Goal: Task Accomplishment & Management: Use online tool/utility

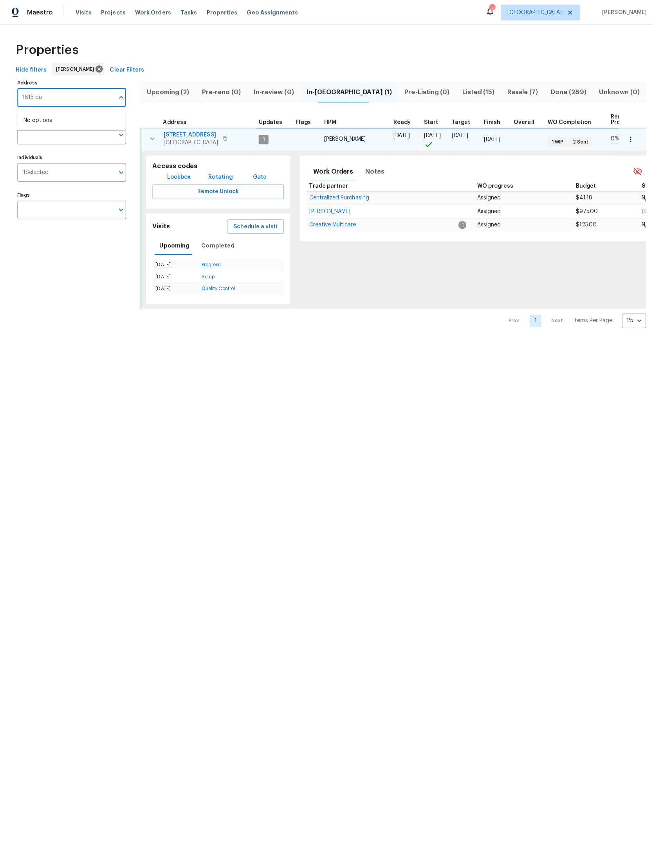
type input "1615 oak"
click at [67, 123] on li "1615 Oak Ridge Dr W Jacksonville FL 32225" at bounding box center [71, 119] width 108 height 13
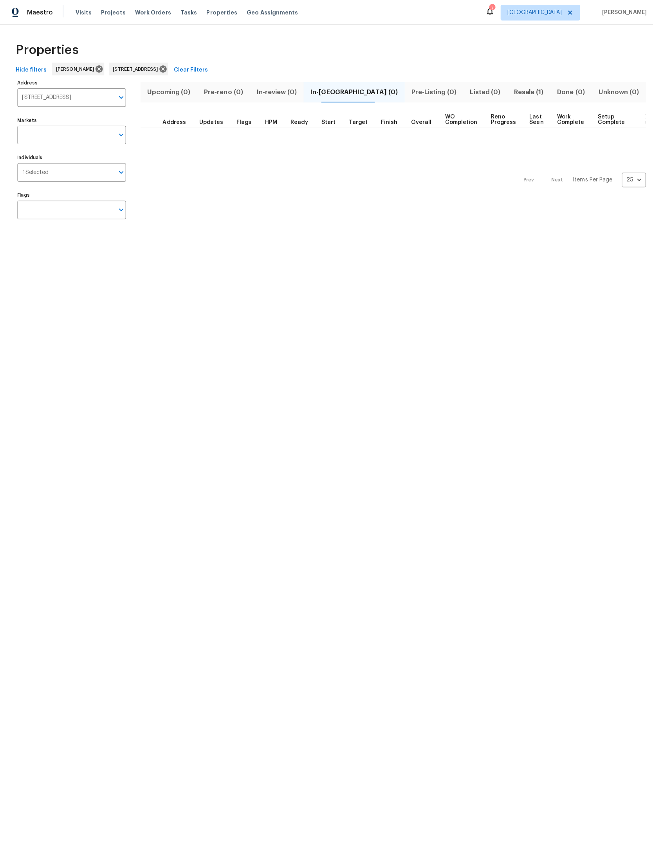
click at [515, 88] on span "Resale (1)" at bounding box center [523, 91] width 33 height 11
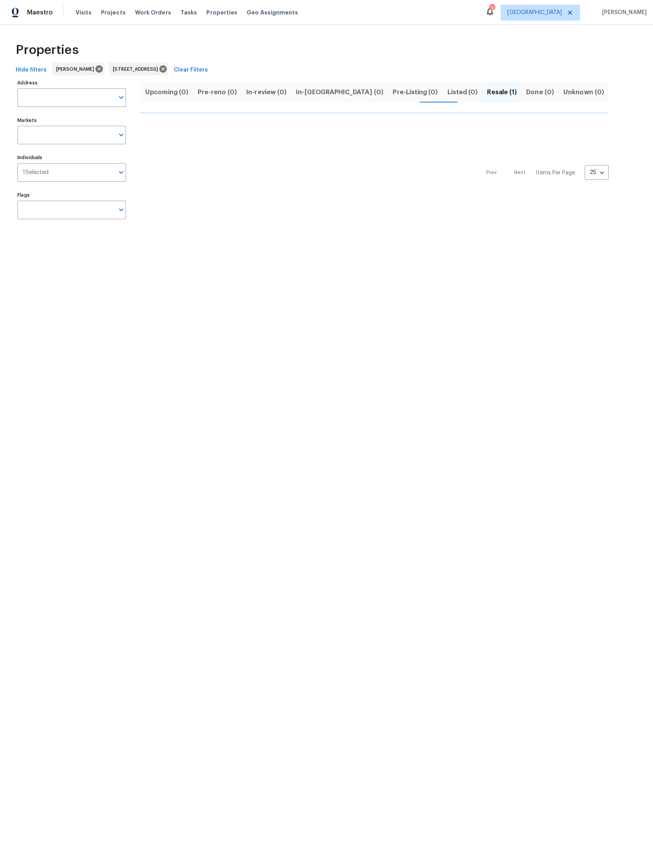
type input "1615 Oak Ridge Dr W Jacksonville FL 32225"
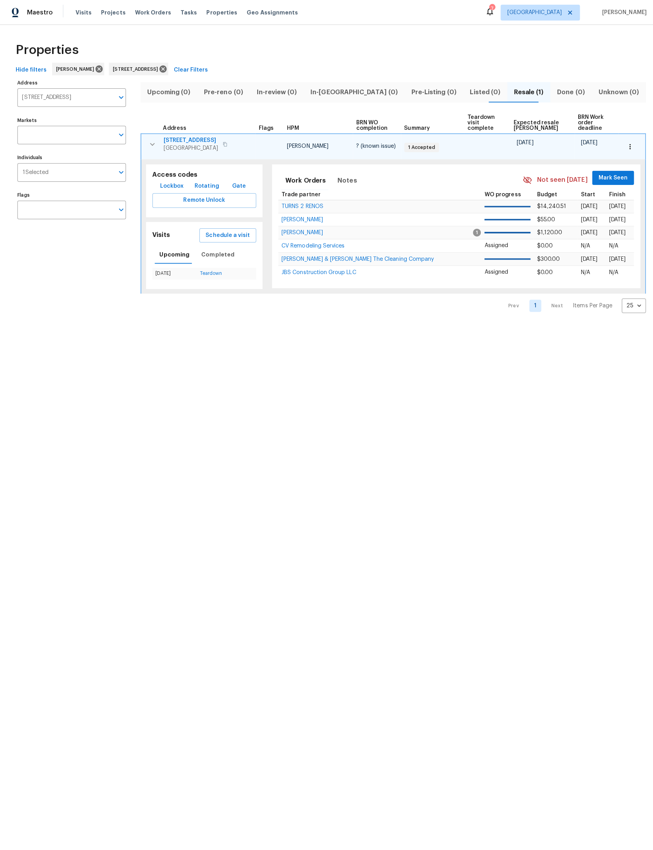
click at [176, 124] on span "Address" at bounding box center [173, 126] width 23 height 5
click at [192, 136] on span "[STREET_ADDRESS]" at bounding box center [189, 139] width 54 height 8
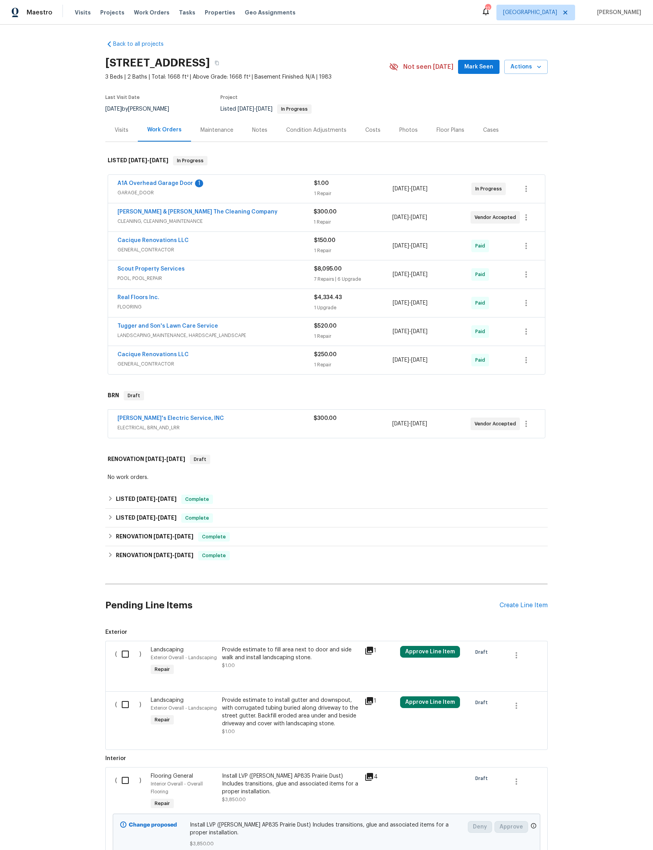
click at [193, 186] on link "A1A Overhead Garage Door" at bounding box center [155, 183] width 76 height 5
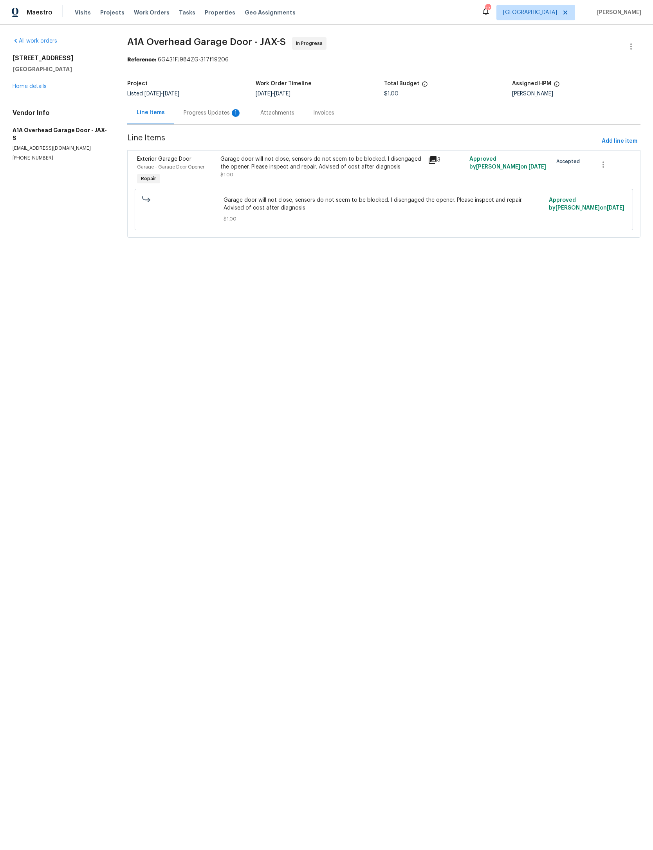
click at [227, 117] on div "Progress Updates 1" at bounding box center [212, 113] width 58 height 8
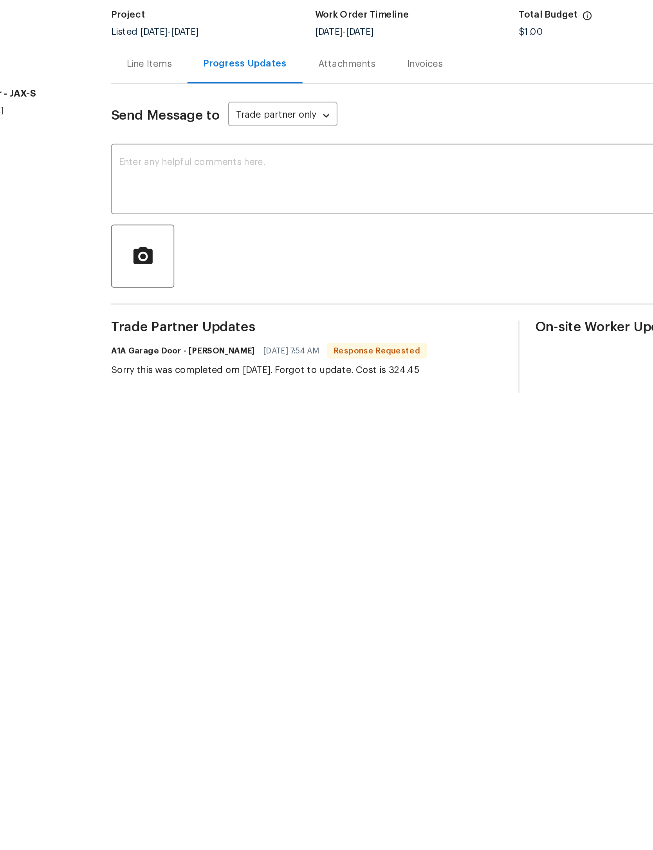
click at [164, 109] on div "Line Items" at bounding box center [177, 113] width 27 height 8
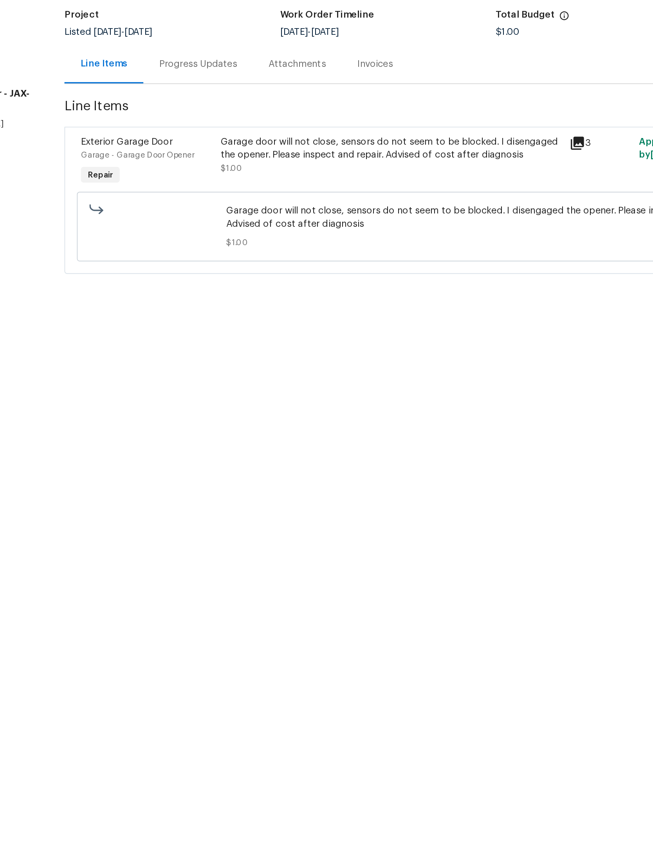
click at [251, 155] on div "Garage door will not close, sensors do not seem to be blocked. I disengaged the…" at bounding box center [321, 163] width 203 height 16
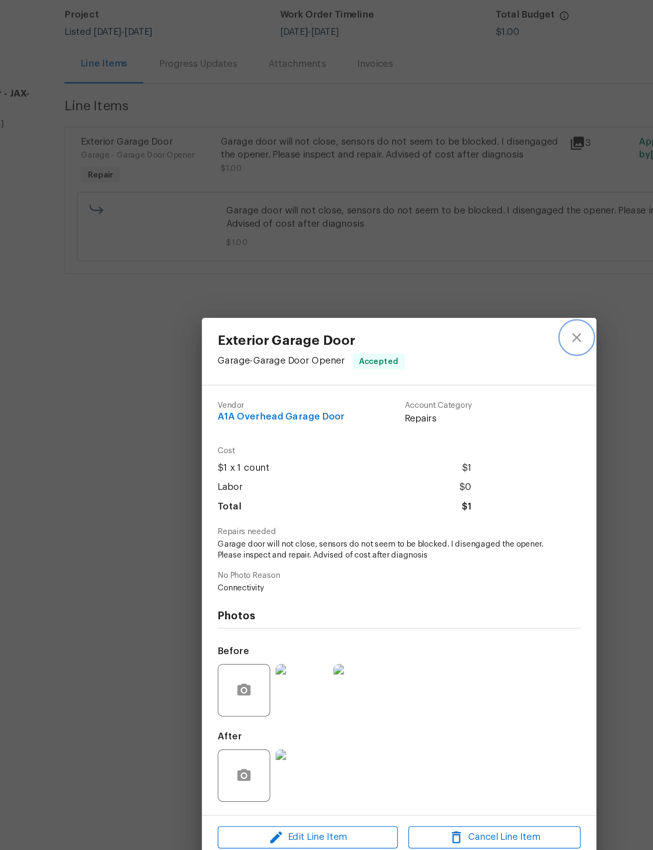
click at [427, 271] on icon "close" at bounding box center [431, 275] width 9 height 9
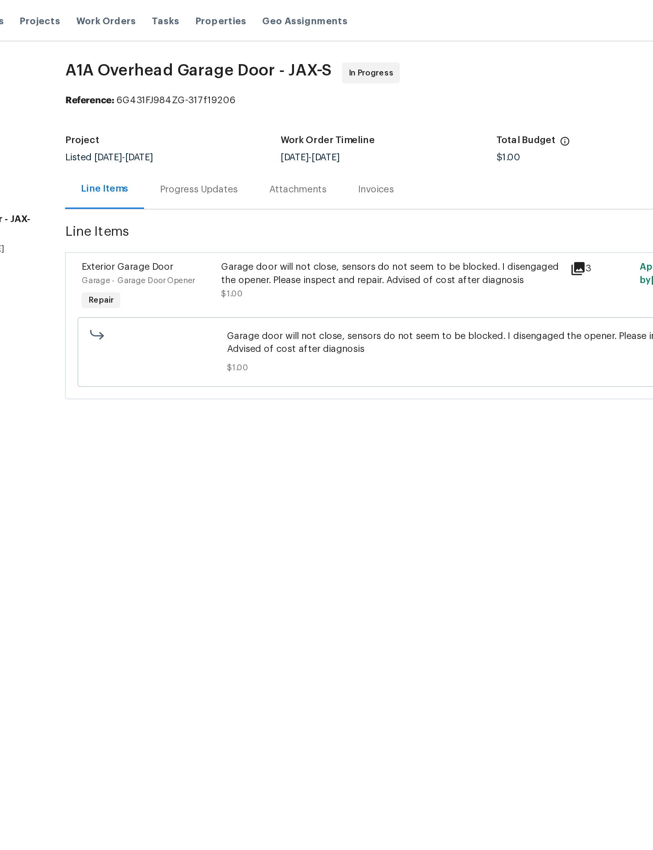
click at [251, 171] on div "Garage door will not close, sensors do not seem to be blocked. I disengaged the…" at bounding box center [321, 166] width 203 height 23
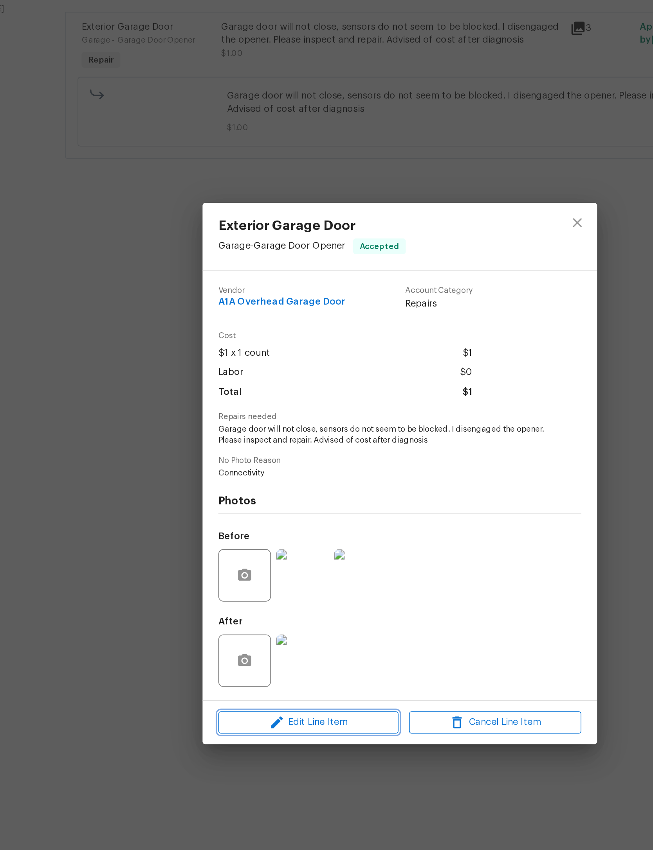
click at [221, 569] on span "Edit Line Item" at bounding box center [272, 574] width 102 height 10
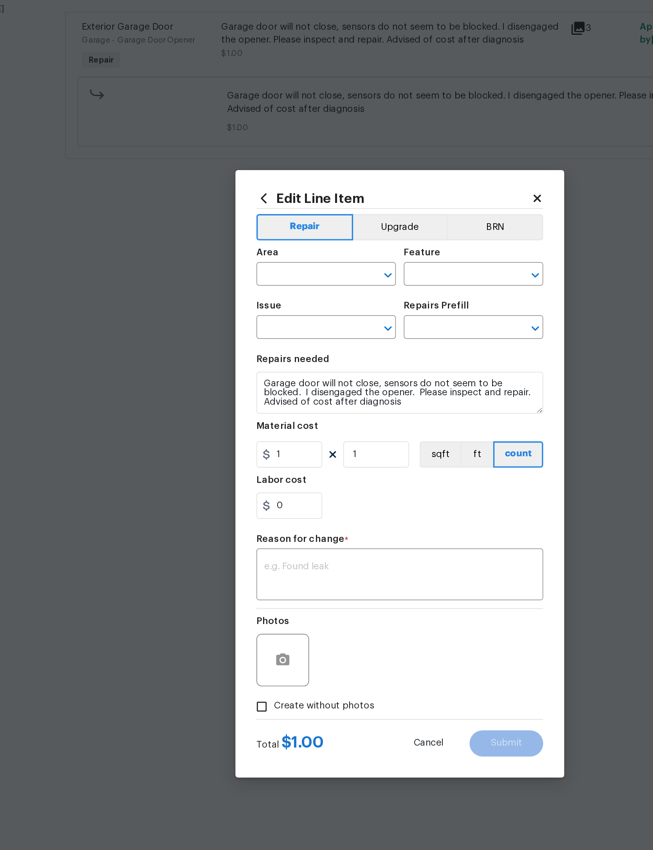
type input "Garage"
type input "Garage Door Opener"
type input "Exterior Garage Door"
type input "Add a Task $1.00"
click at [325, 245] on div "Edit Line Item Repair Upgrade BRN Area Garage ​ Feature Garage Door Opener ​ Is…" at bounding box center [326, 426] width 196 height 362
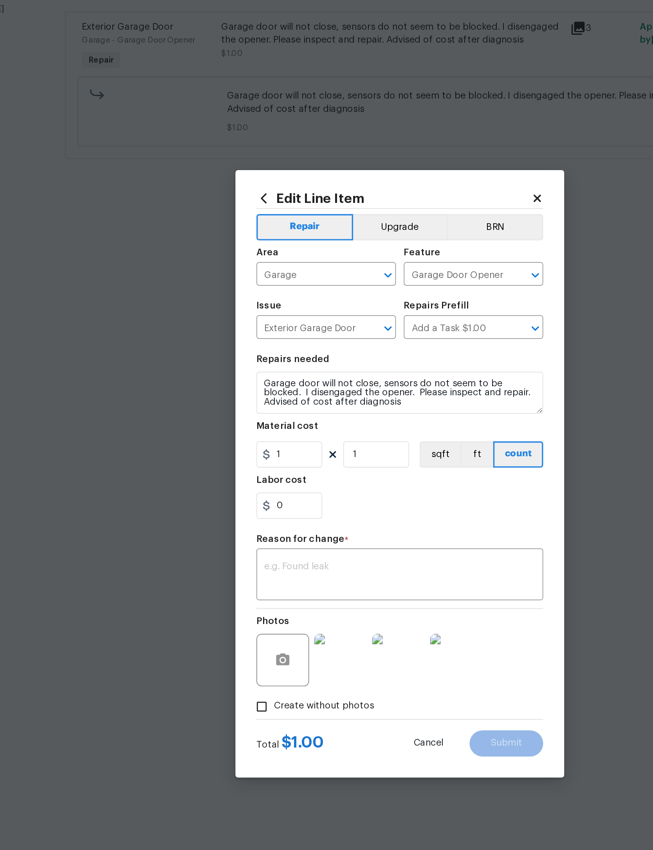
click at [405, 258] on icon at bounding box center [408, 261] width 7 height 7
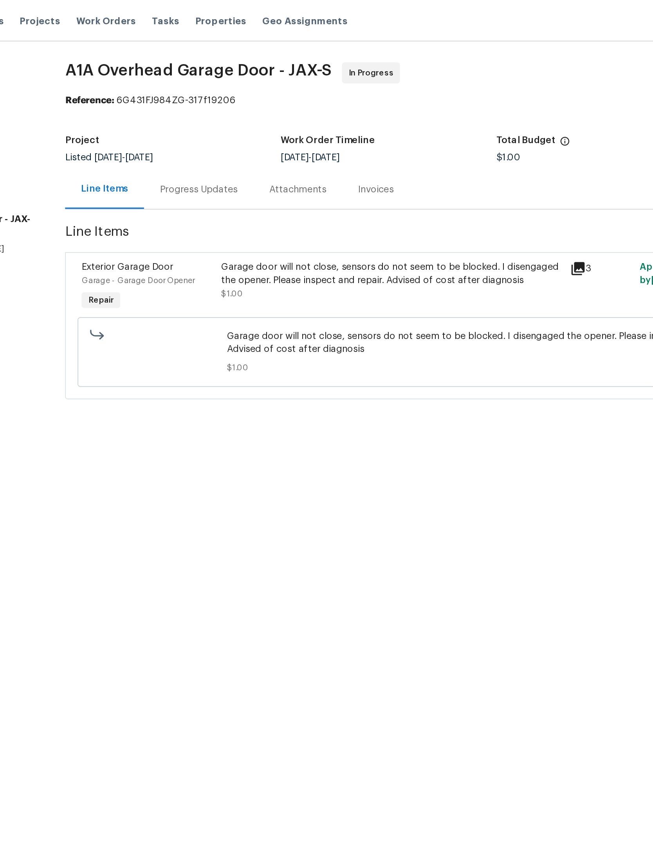
click at [183, 114] on div "Progress Updates" at bounding box center [206, 113] width 46 height 8
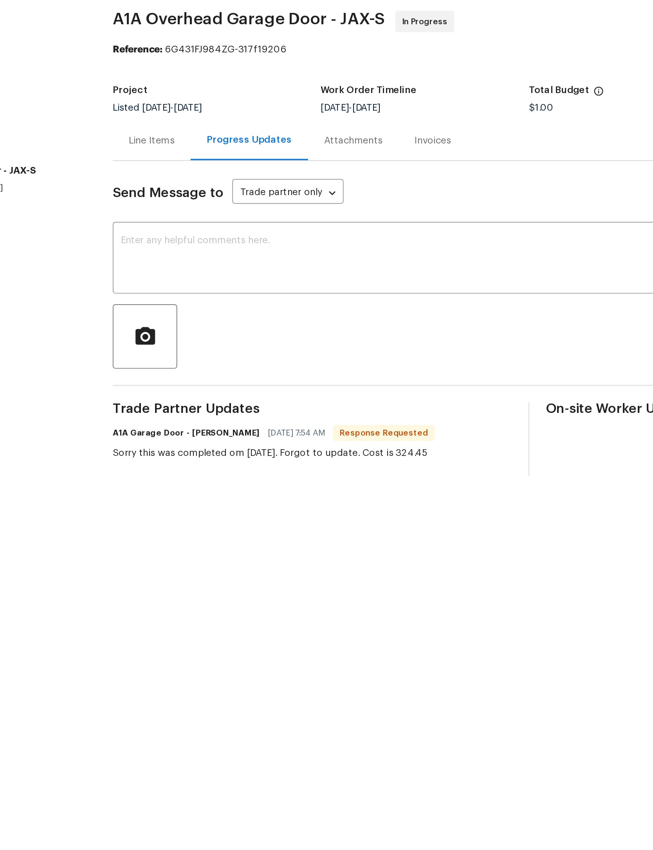
click at [164, 109] on div "Line Items" at bounding box center [177, 113] width 27 height 8
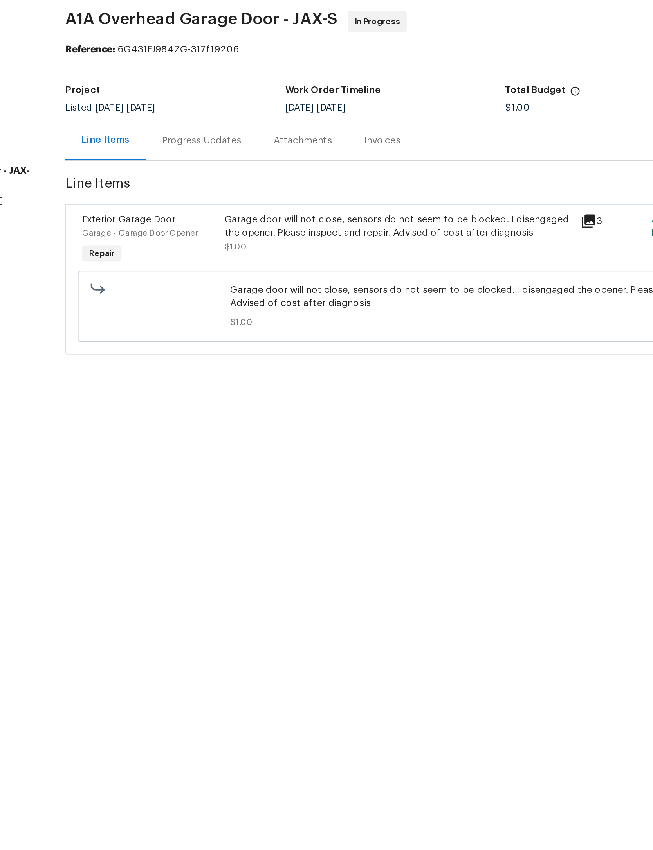
click at [233, 153] on div "Garage door will not close, sensors do not seem to be blocked. I disengaged the…" at bounding box center [321, 171] width 207 height 36
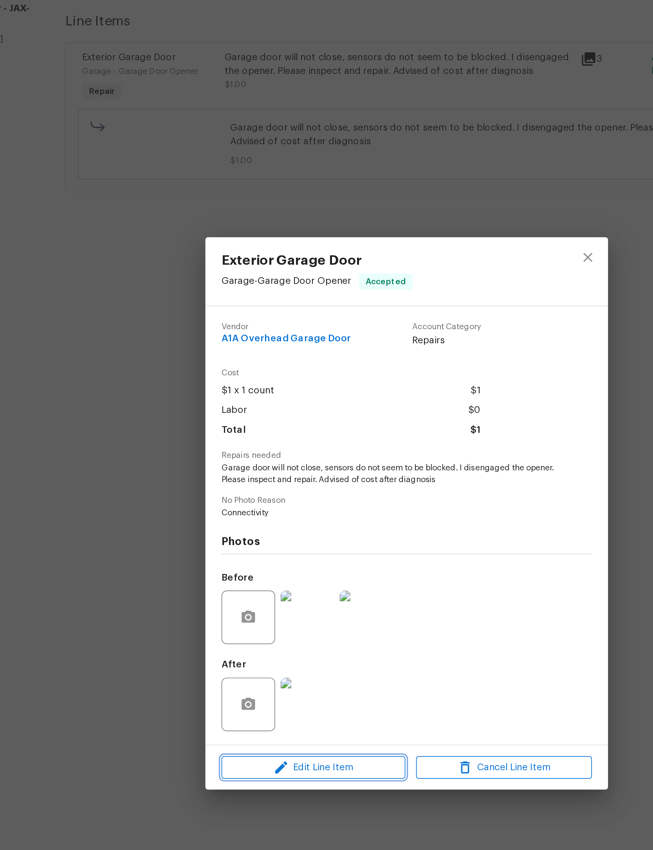
click at [221, 569] on span "Edit Line Item" at bounding box center [272, 574] width 102 height 10
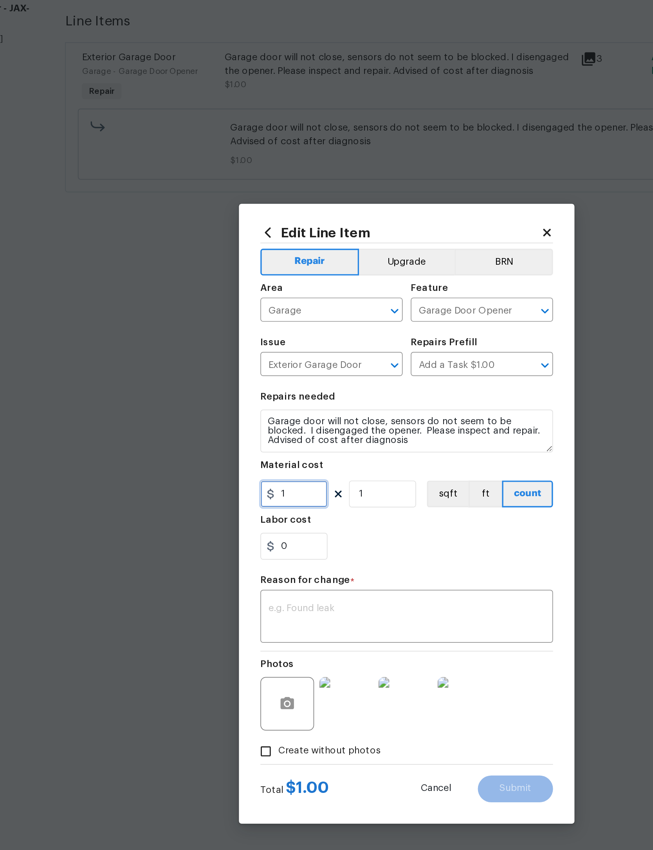
click at [241, 406] on input "1" at bounding box center [260, 414] width 39 height 16
type input "324.45"
click at [267, 437] on div "0" at bounding box center [326, 445] width 171 height 16
click at [265, 478] on textarea at bounding box center [326, 486] width 161 height 16
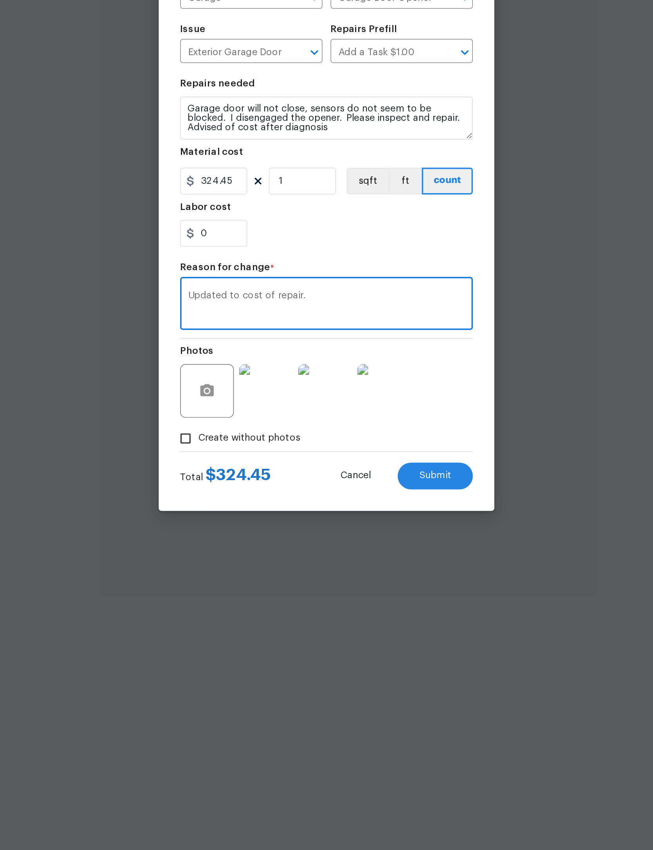
type textarea "Updated to cost of repair."
click at [368, 578] on button "Submit" at bounding box center [390, 586] width 44 height 16
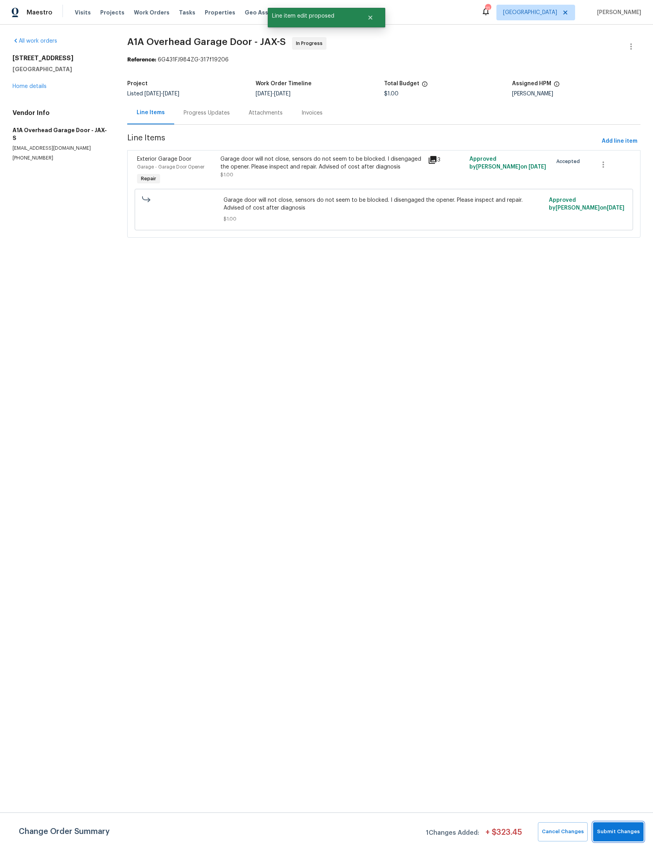
click at [631, 831] on span "Submit Changes" at bounding box center [618, 832] width 43 height 9
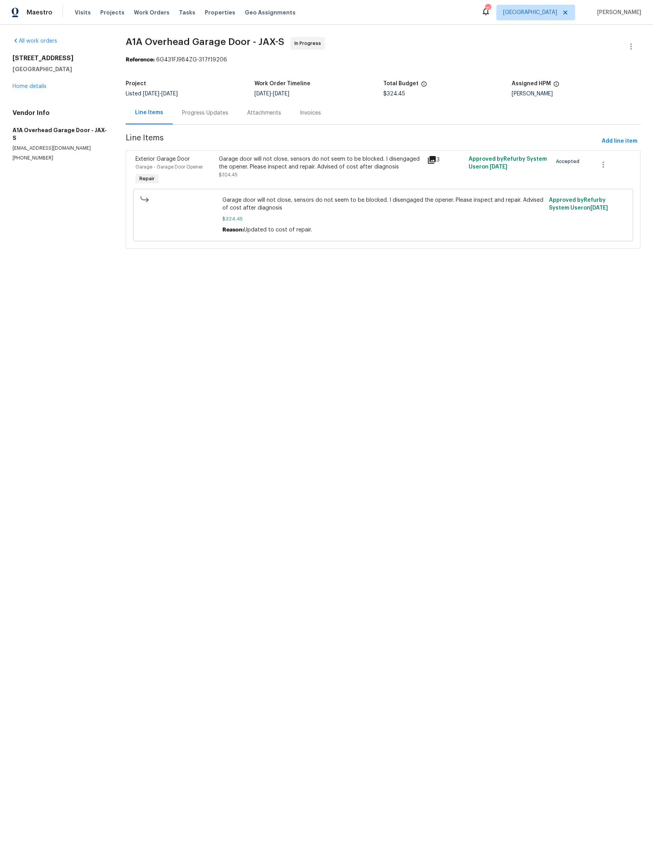
click at [228, 113] on div "Progress Updates" at bounding box center [205, 113] width 46 height 8
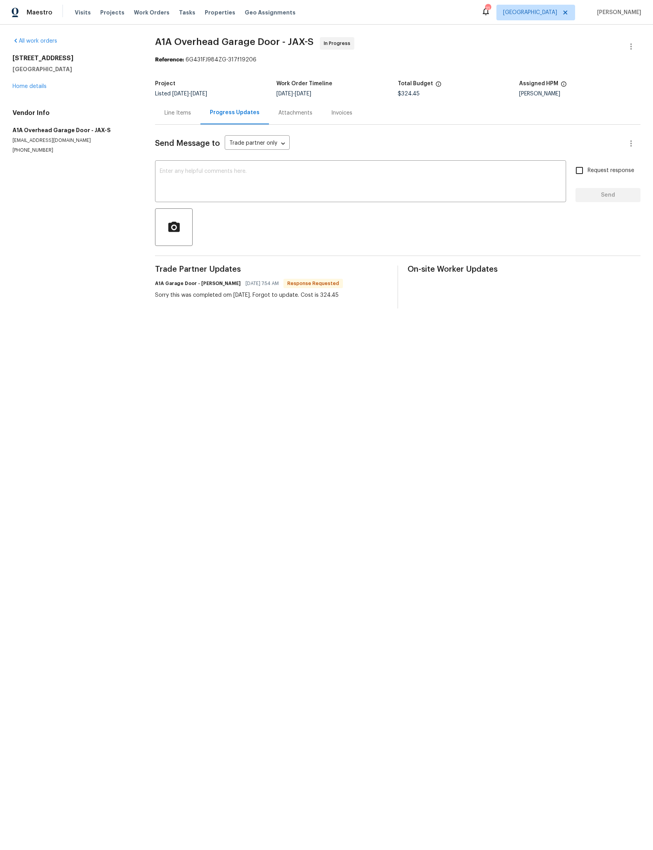
click at [384, 185] on textarea at bounding box center [360, 182] width 401 height 27
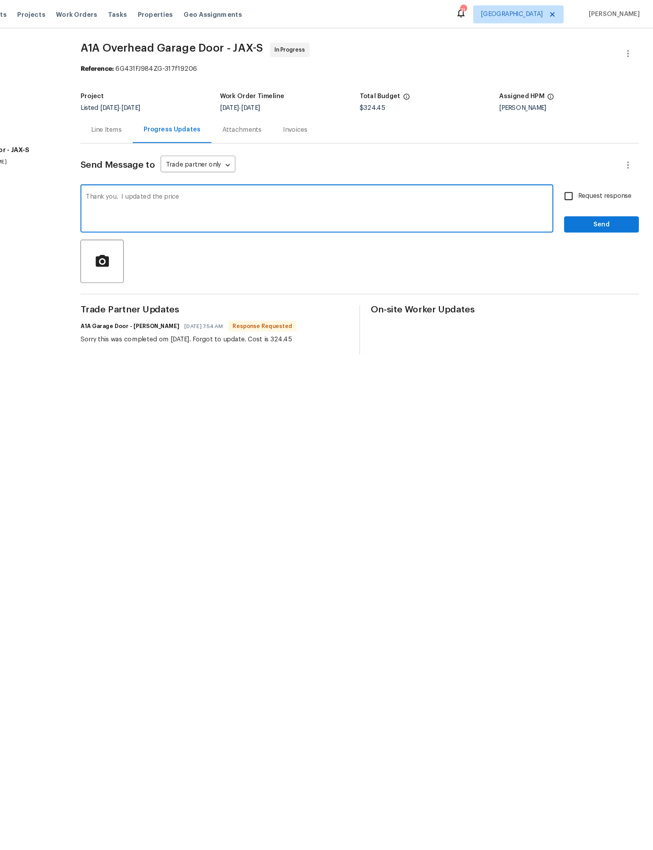
type textarea "Thank you. I updated the price"
click at [581, 193] on span "Send" at bounding box center [607, 196] width 52 height 10
